Goal: Task Accomplishment & Management: Use online tool/utility

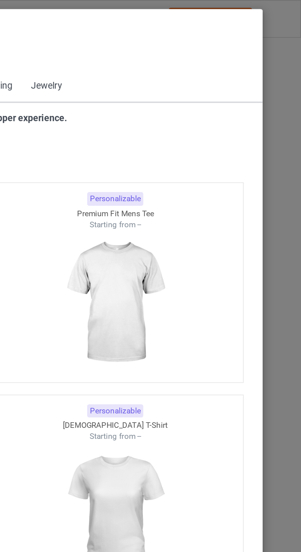
scroll to position [328, 0]
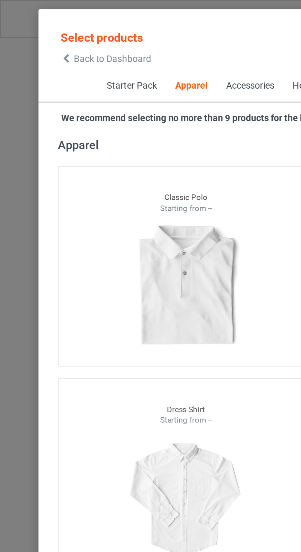
click at [36, 29] on span "Back to Dashboard" at bounding box center [53, 27] width 36 height 5
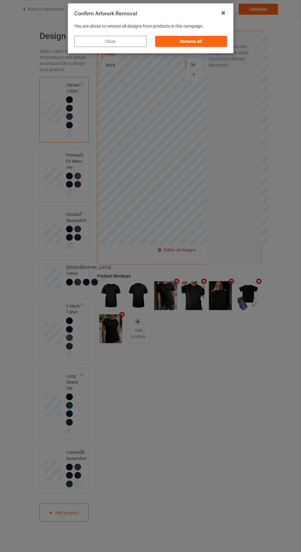
click at [193, 42] on div "Remove all" at bounding box center [191, 41] width 72 height 11
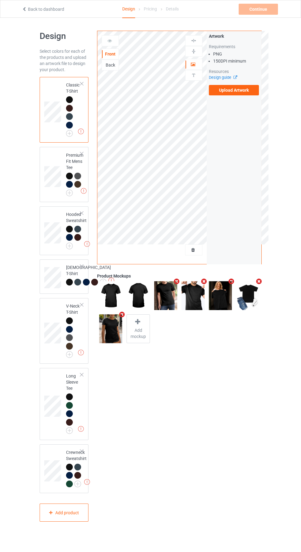
click at [242, 92] on label "Upload Artwork" at bounding box center [234, 90] width 50 height 10
click at [0, 0] on input "Upload Artwork" at bounding box center [0, 0] width 0 height 0
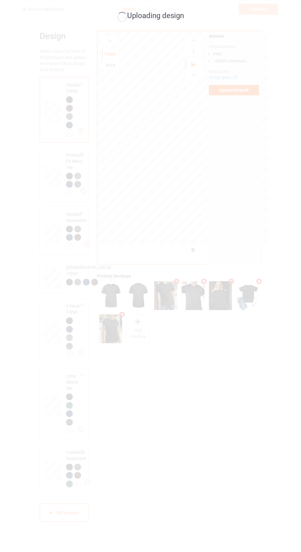
click at [231, 441] on div "Uploading design" at bounding box center [150, 276] width 301 height 552
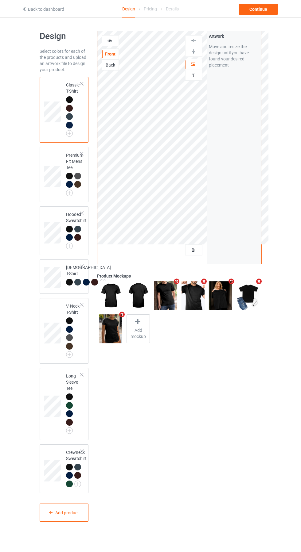
click at [232, 432] on div "Front Back Artwork Personalized text Artwork Move and resize the design until y…" at bounding box center [179, 276] width 173 height 500
click at [0, 0] on img at bounding box center [0, 0] width 0 height 0
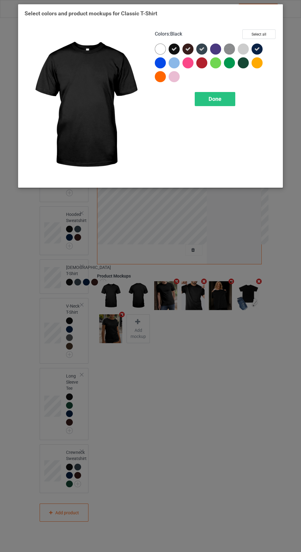
click at [243, 45] on div at bounding box center [242, 49] width 11 height 11
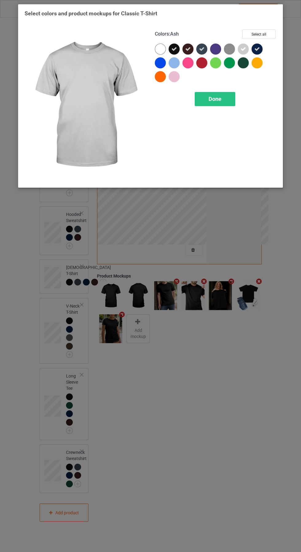
click at [161, 46] on div at bounding box center [160, 49] width 11 height 11
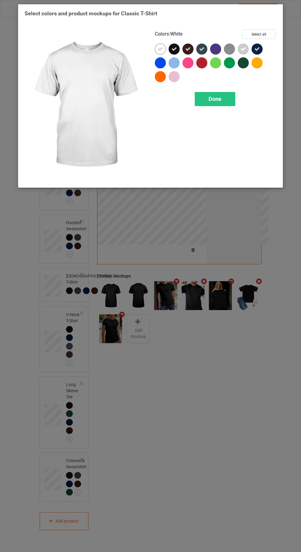
click at [225, 100] on div "Done" at bounding box center [214, 99] width 40 height 14
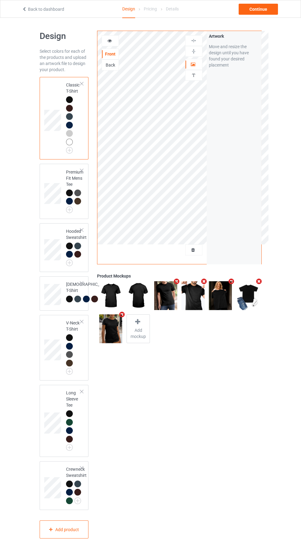
click at [0, 0] on img at bounding box center [0, 0] width 0 height 0
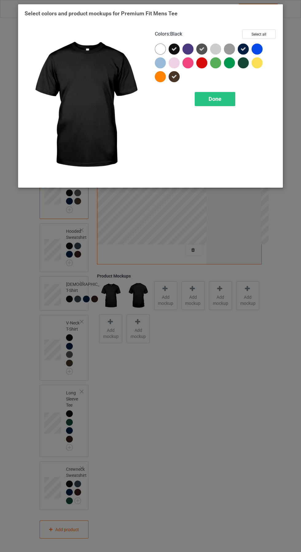
click at [215, 49] on div at bounding box center [215, 49] width 11 height 11
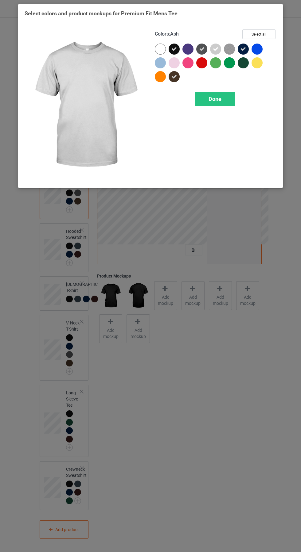
click at [160, 46] on div at bounding box center [160, 49] width 11 height 11
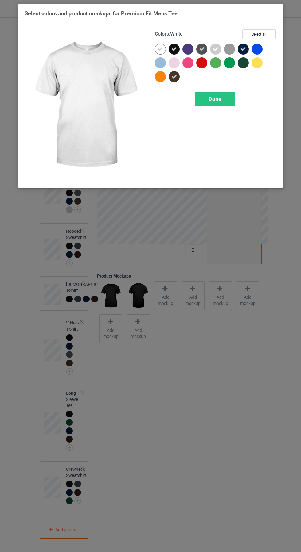
click at [214, 97] on span "Done" at bounding box center [214, 99] width 13 height 6
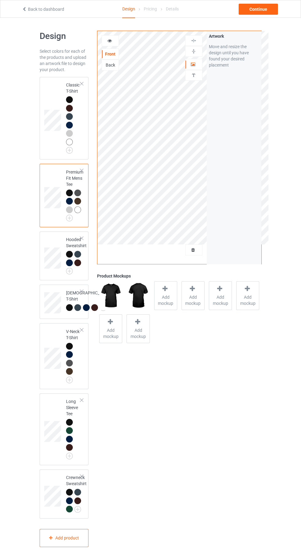
click at [0, 0] on img at bounding box center [0, 0] width 0 height 0
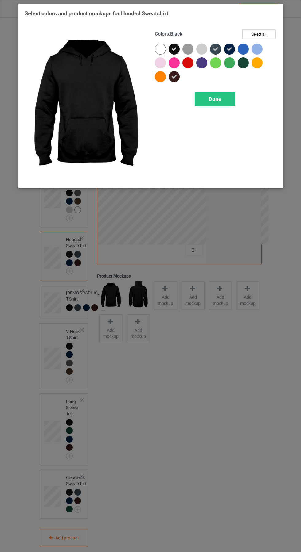
click at [201, 49] on div at bounding box center [201, 49] width 11 height 11
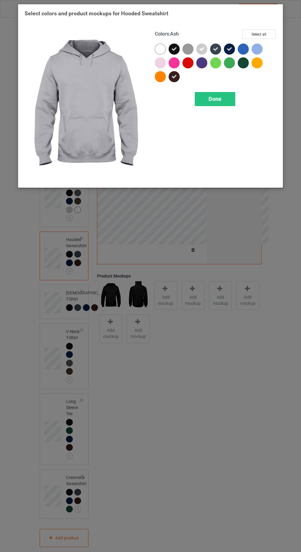
click at [164, 48] on div at bounding box center [160, 49] width 11 height 11
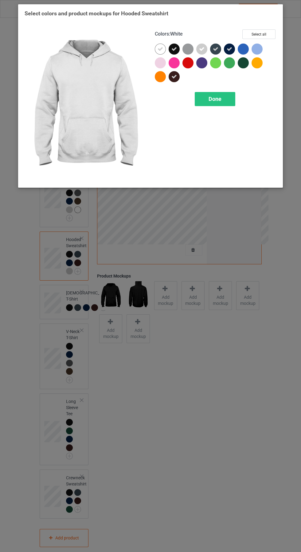
click at [219, 97] on span "Done" at bounding box center [214, 99] width 13 height 6
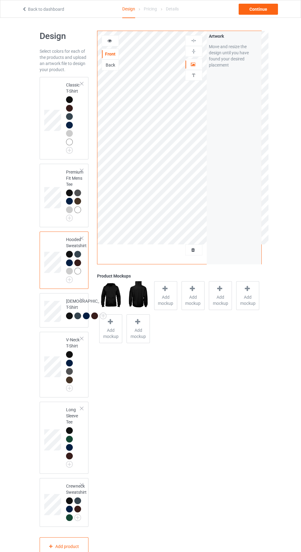
click at [0, 0] on img at bounding box center [0, 0] width 0 height 0
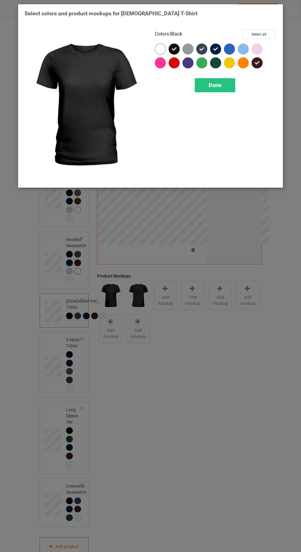
click at [160, 49] on div at bounding box center [160, 49] width 11 height 11
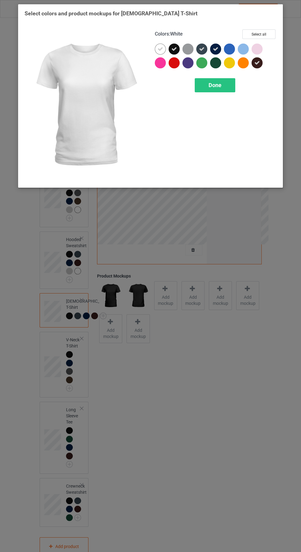
click at [188, 49] on div at bounding box center [187, 49] width 11 height 11
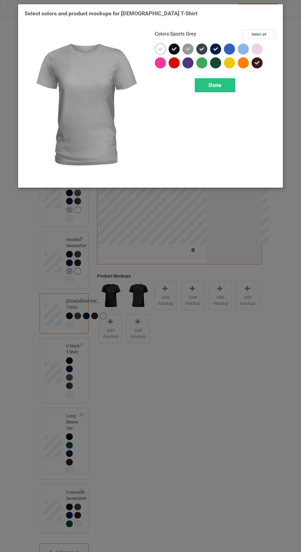
click at [223, 90] on div "Done" at bounding box center [214, 85] width 40 height 14
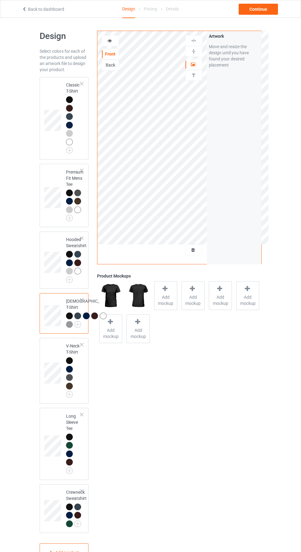
scroll to position [11, 0]
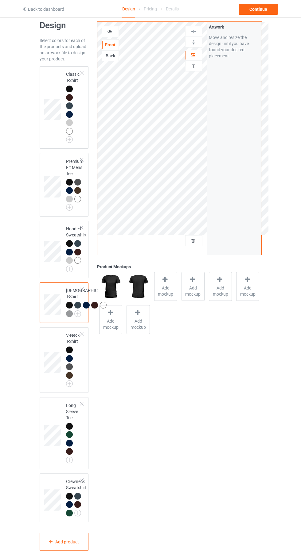
click at [0, 0] on img at bounding box center [0, 0] width 0 height 0
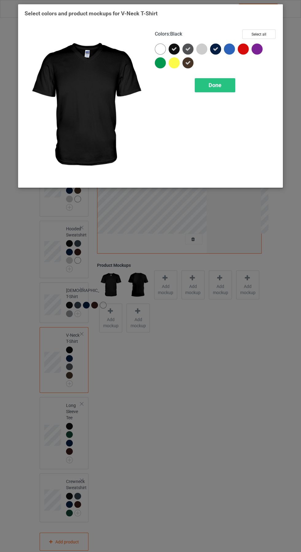
click at [160, 49] on div at bounding box center [160, 49] width 11 height 11
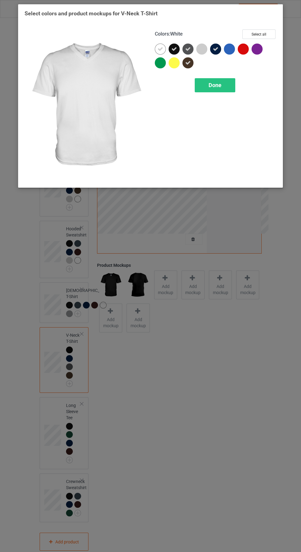
click at [203, 46] on div at bounding box center [201, 49] width 11 height 11
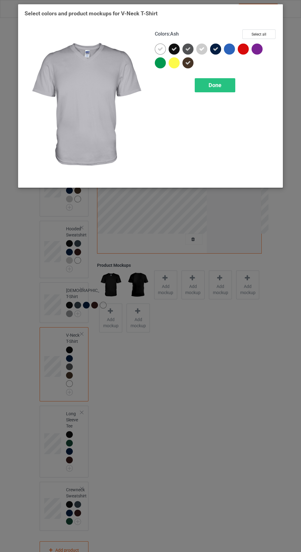
click at [226, 85] on div "Done" at bounding box center [214, 85] width 40 height 14
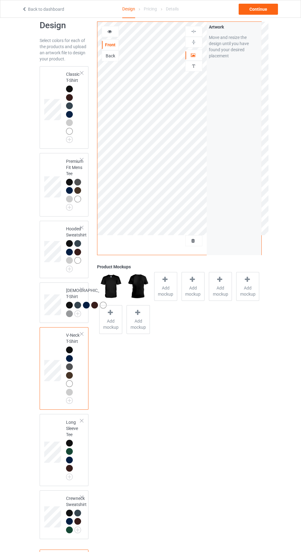
click at [0, 0] on img at bounding box center [0, 0] width 0 height 0
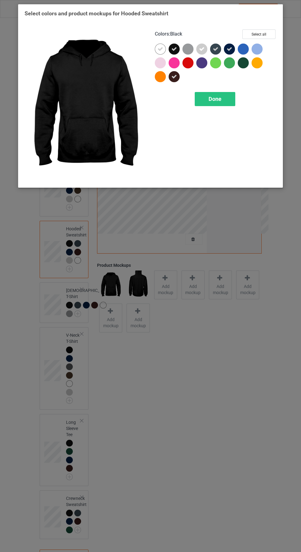
click at [224, 104] on div "Done" at bounding box center [214, 99] width 40 height 14
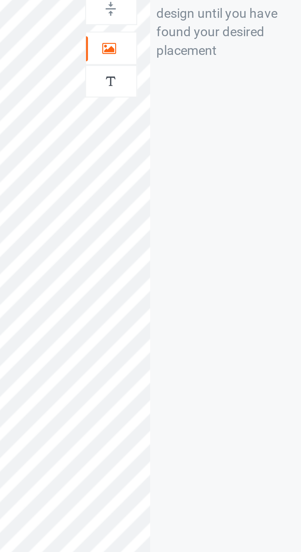
scroll to position [19, 0]
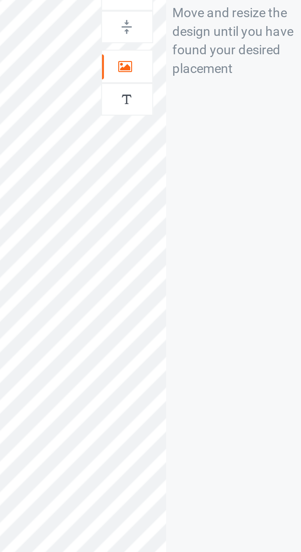
click at [194, 55] on icon at bounding box center [192, 54] width 5 height 4
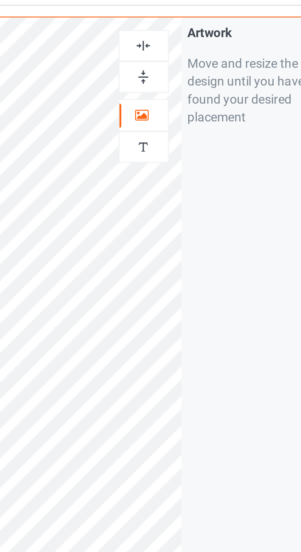
click at [194, 27] on div at bounding box center [193, 31] width 17 height 11
click at [196, 30] on img at bounding box center [193, 32] width 6 height 6
click at [195, 29] on img at bounding box center [193, 32] width 6 height 6
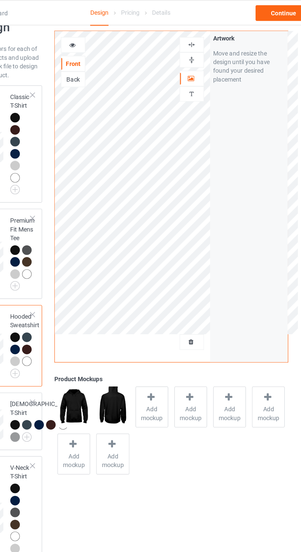
scroll to position [13, 0]
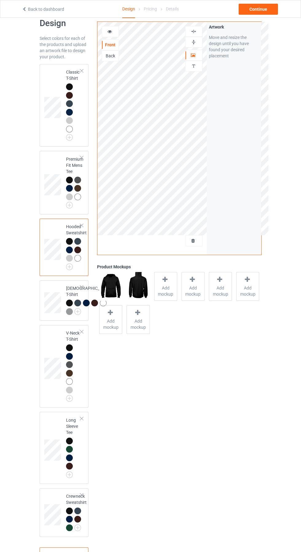
click at [109, 31] on icon at bounding box center [109, 31] width 5 height 4
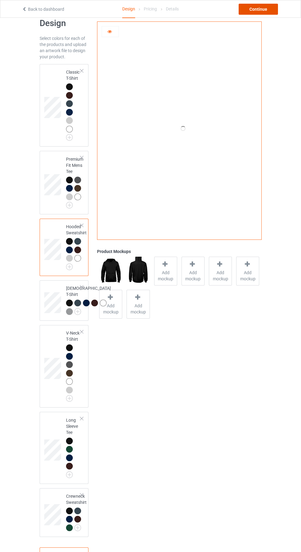
click at [264, 14] on div "Continue" at bounding box center [257, 9] width 39 height 11
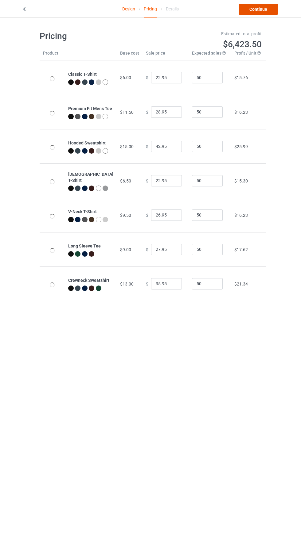
click at [268, 14] on link "Continue" at bounding box center [257, 9] width 39 height 11
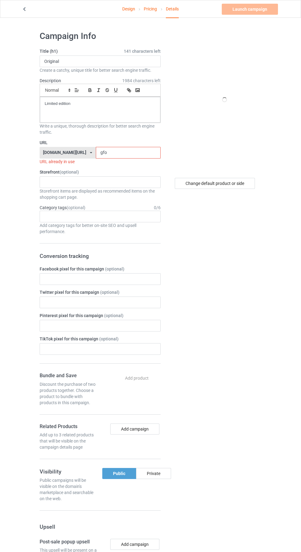
click at [119, 152] on input "gfo" at bounding box center [128, 153] width 65 height 12
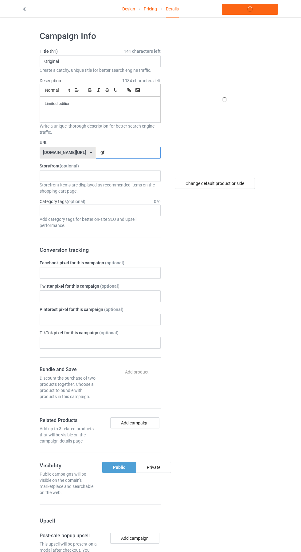
type input "g"
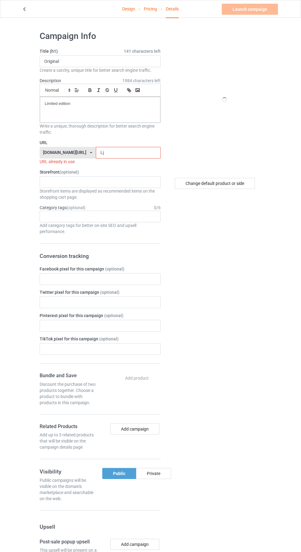
type input "Ljy"
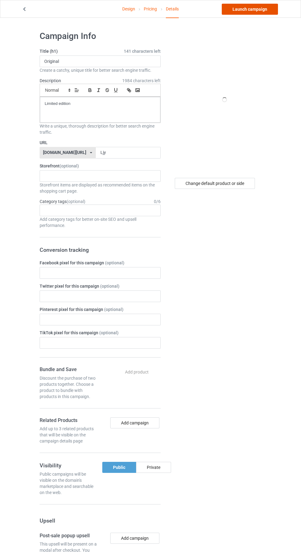
click at [256, 10] on link "Launch campaign" at bounding box center [249, 9] width 56 height 11
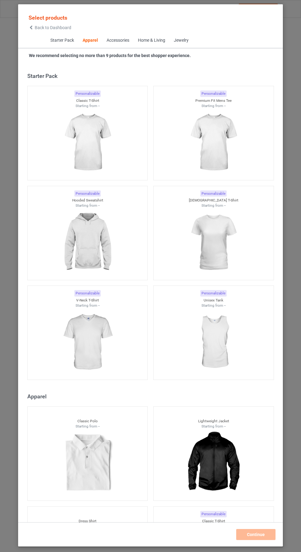
scroll to position [328, 0]
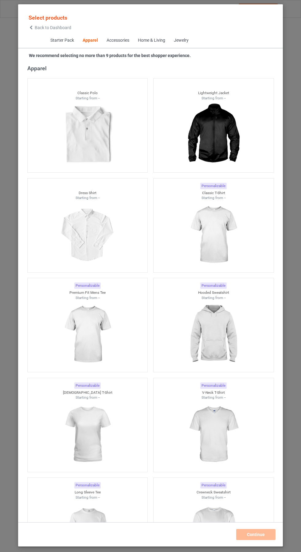
click at [30, 27] on icon at bounding box center [31, 27] width 5 height 4
